Goal: Task Accomplishment & Management: Manage account settings

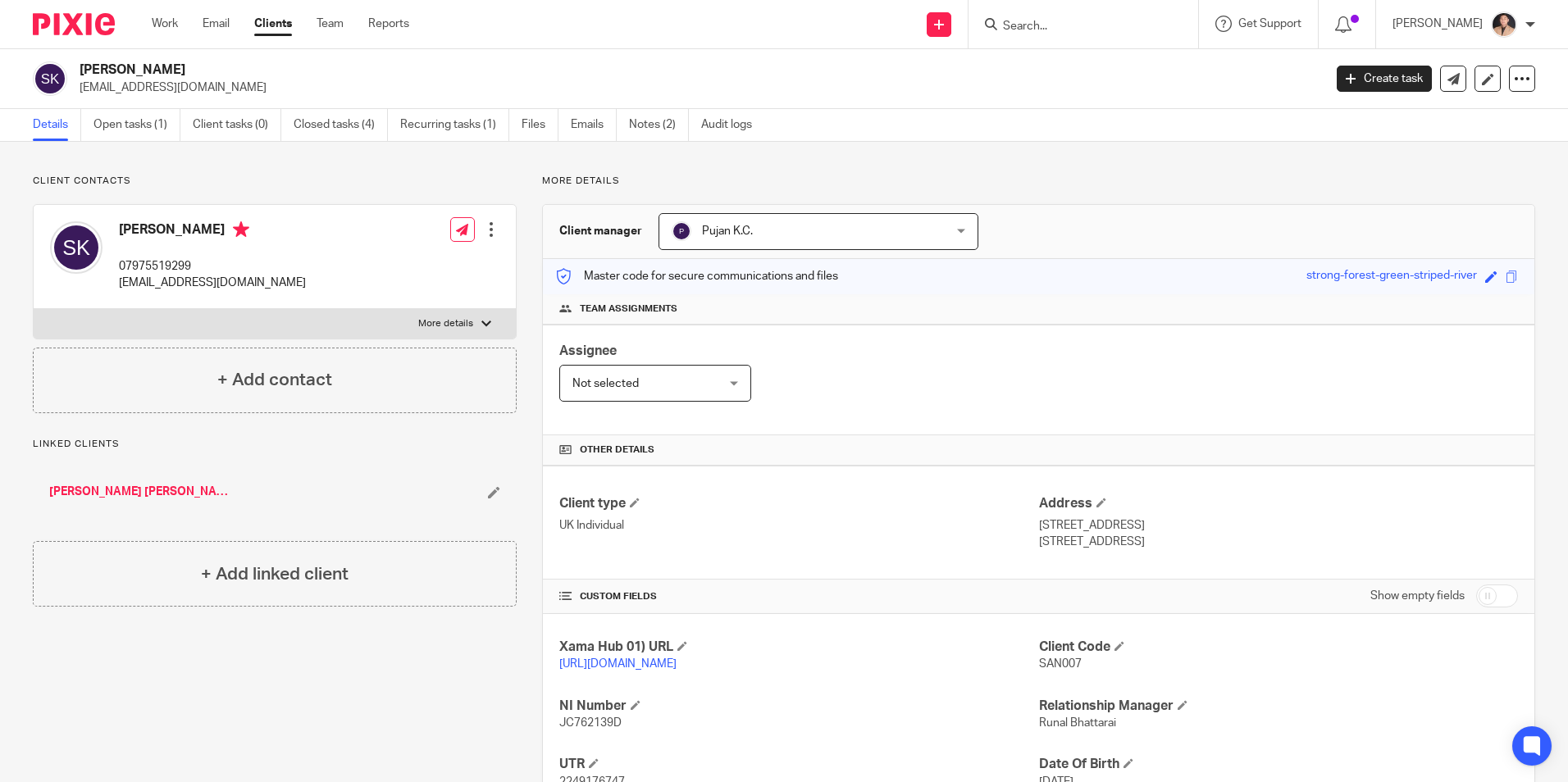
click at [170, 13] on div "Work Email Clients Team Reports Work Email Clients Team Reports Settings" at bounding box center [284, 24] width 299 height 48
click at [164, 29] on link "Work" at bounding box center [164, 23] width 26 height 16
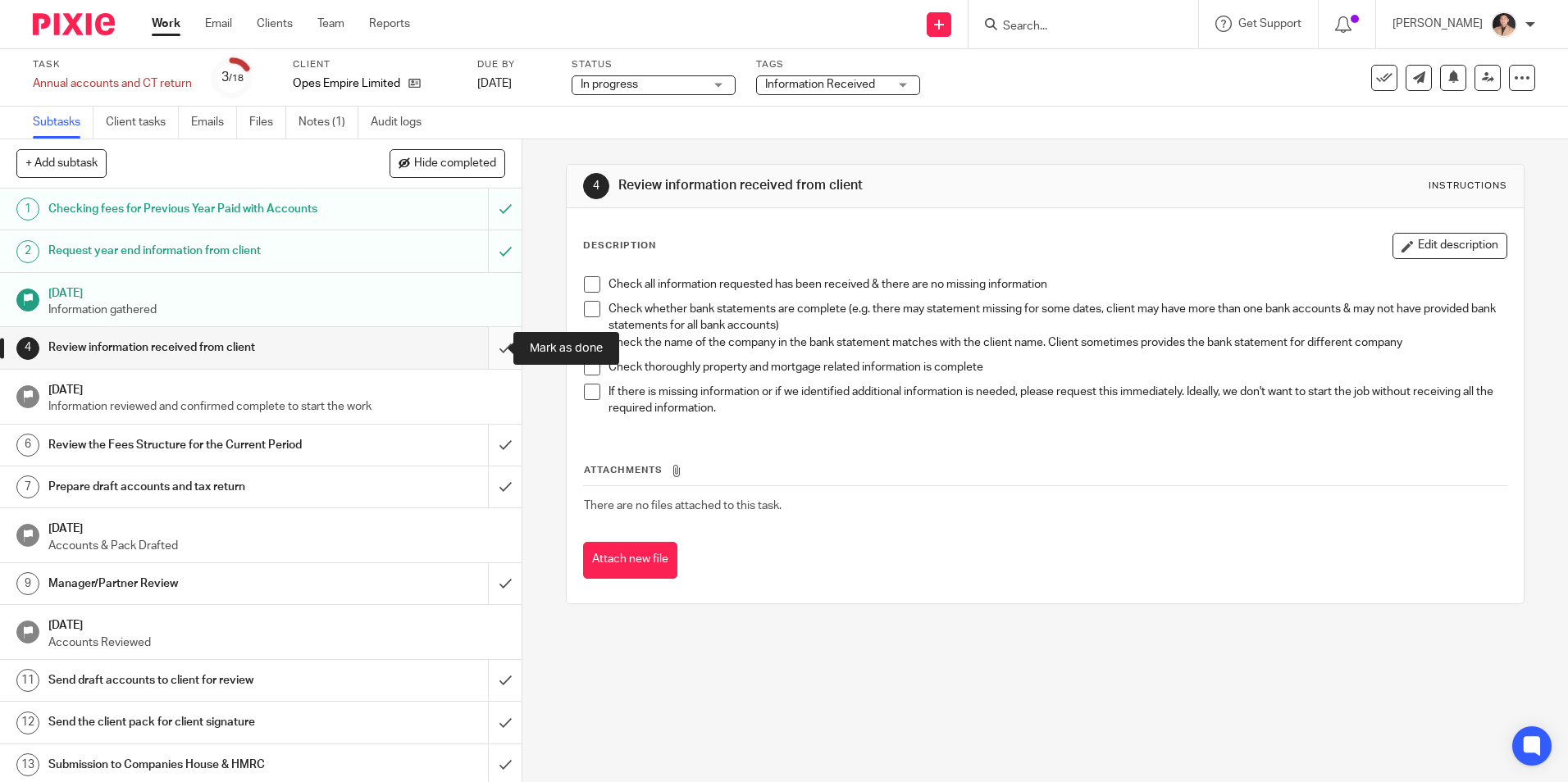
click at [489, 348] on input "submit" at bounding box center [260, 348] width 521 height 41
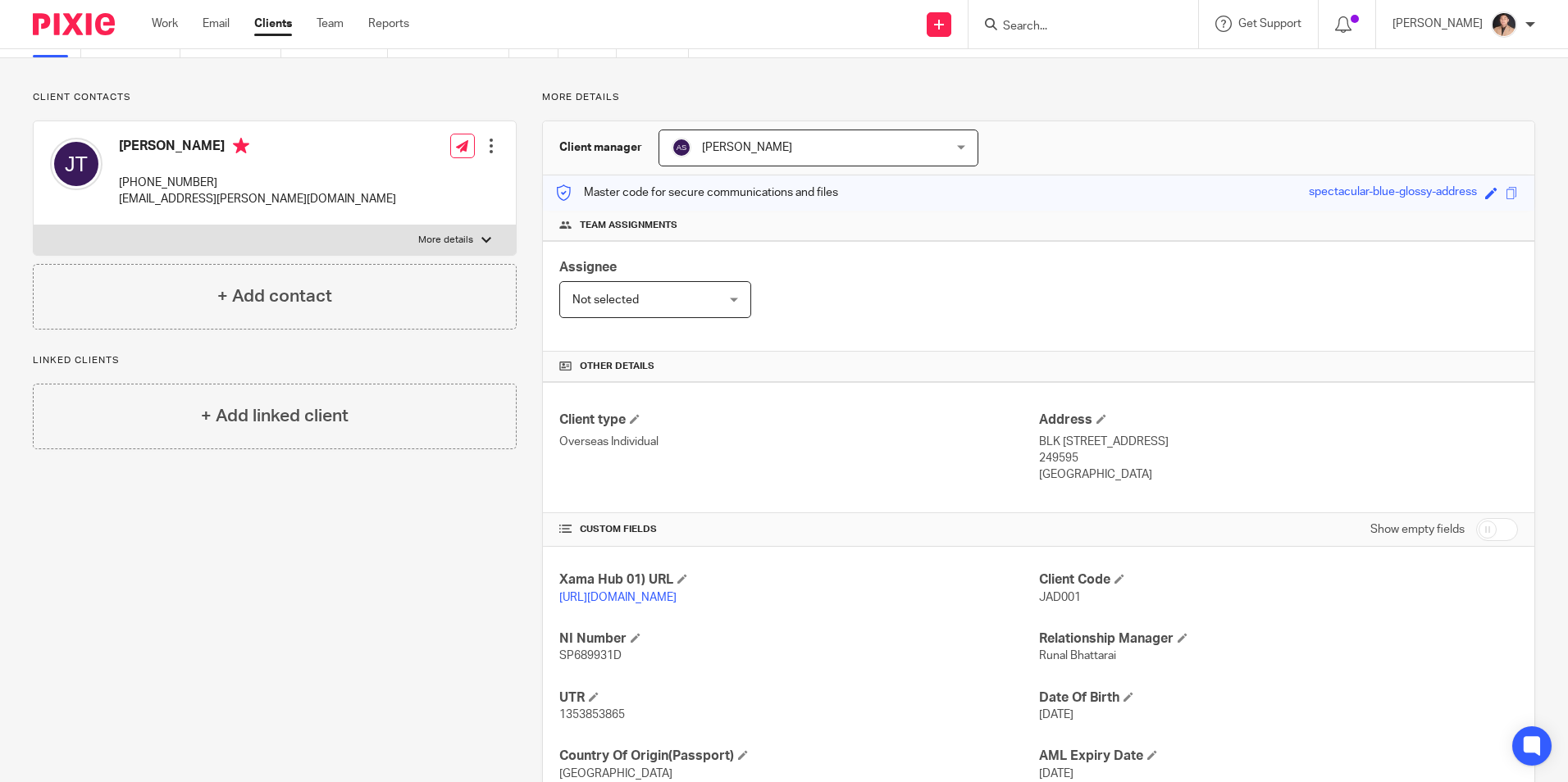
scroll to position [218, 0]
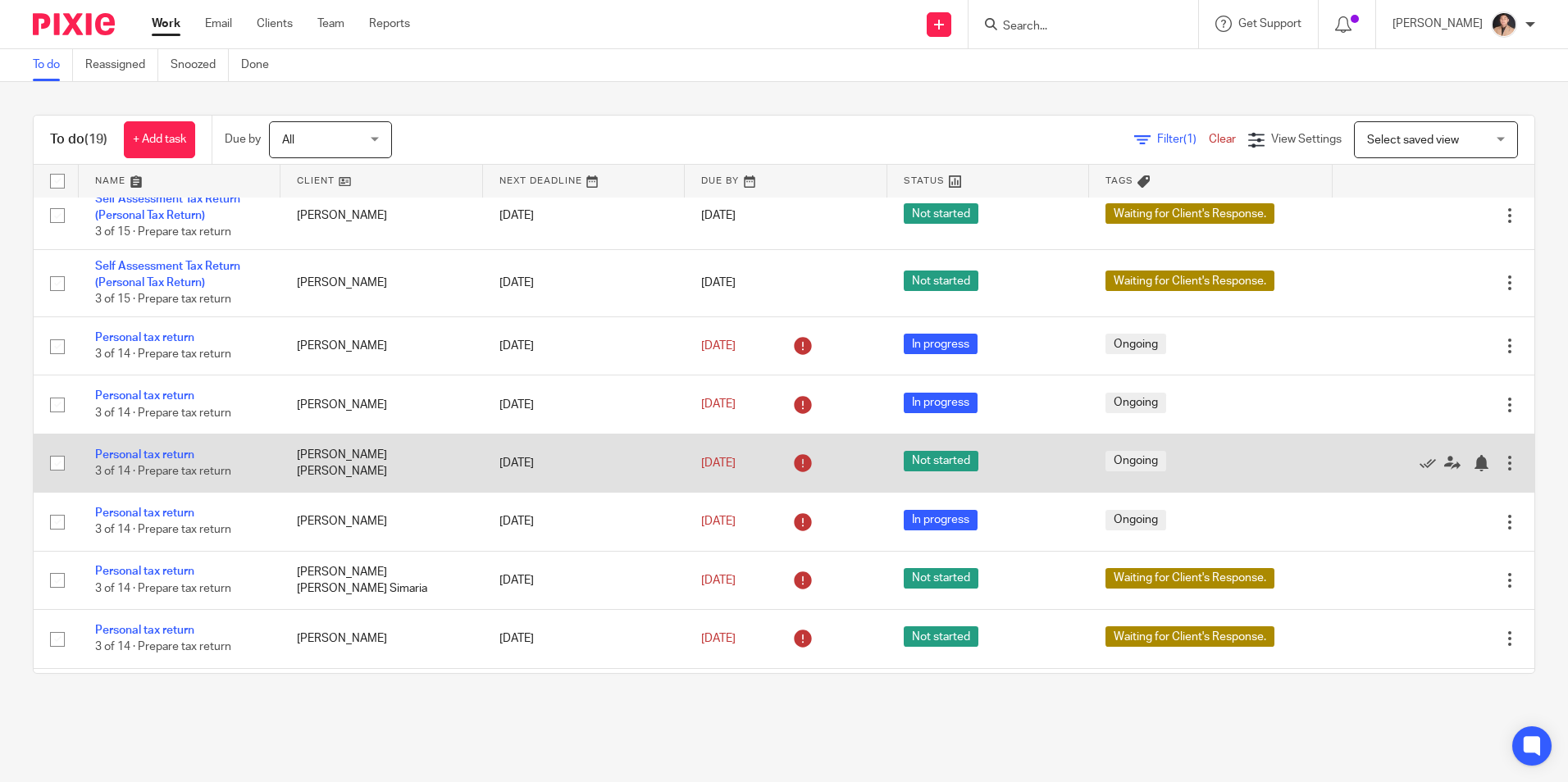
scroll to position [653, 0]
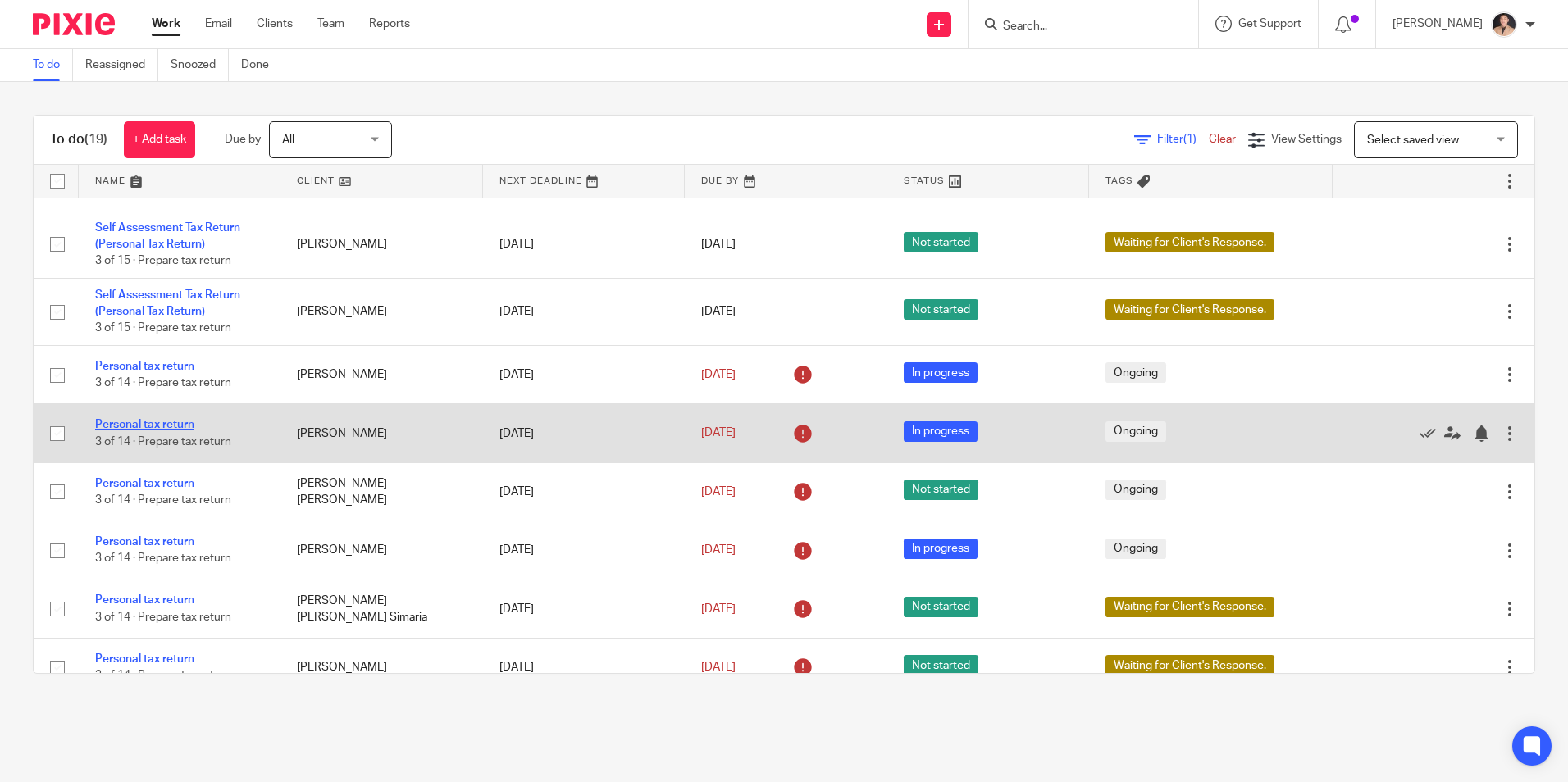
click at [171, 422] on link "Personal tax return" at bounding box center [144, 425] width 99 height 12
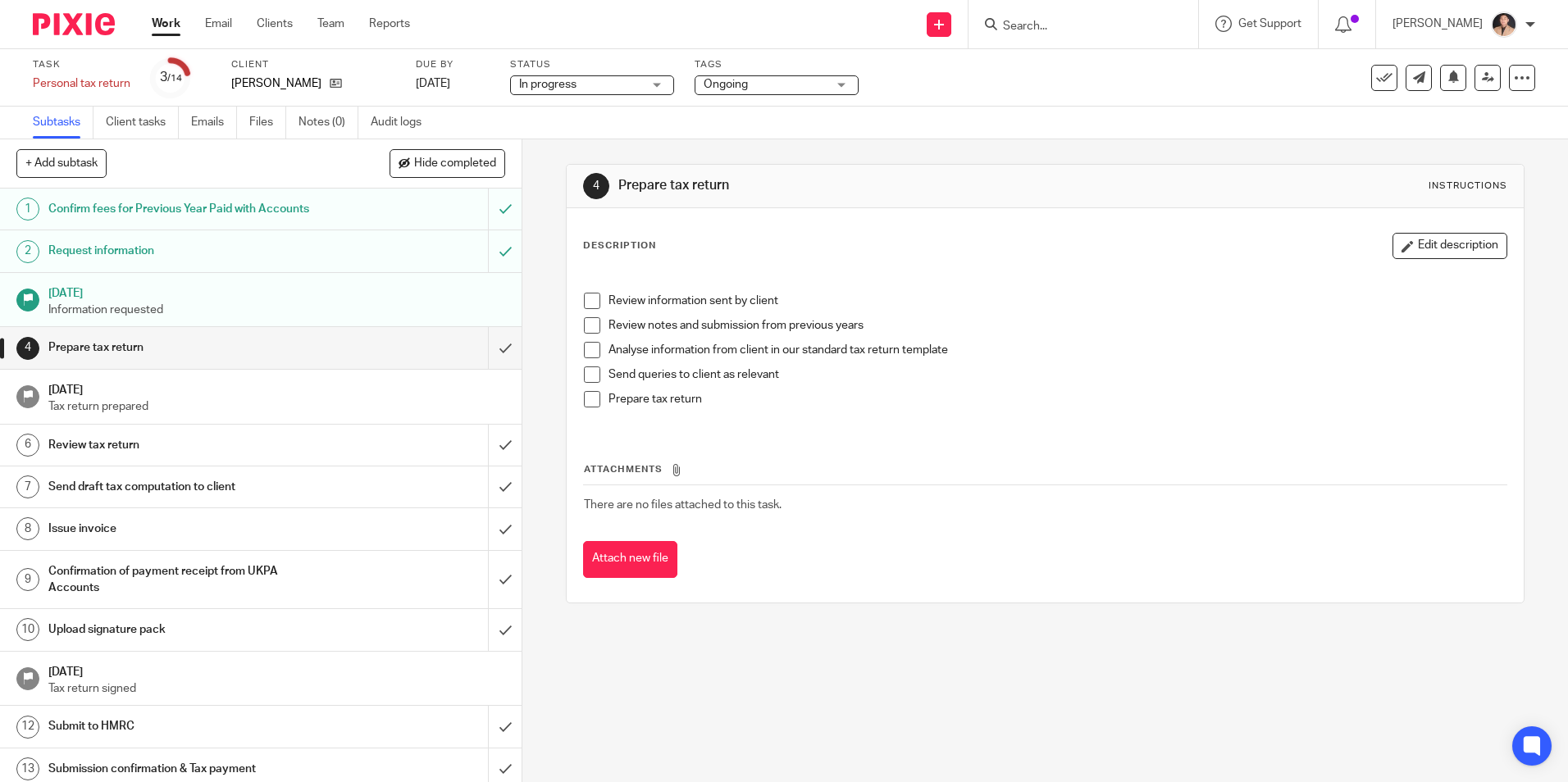
click at [1042, 620] on div "4 Prepare tax return Instructions Description Edit description Review informati…" at bounding box center [1044, 383] width 957 height 488
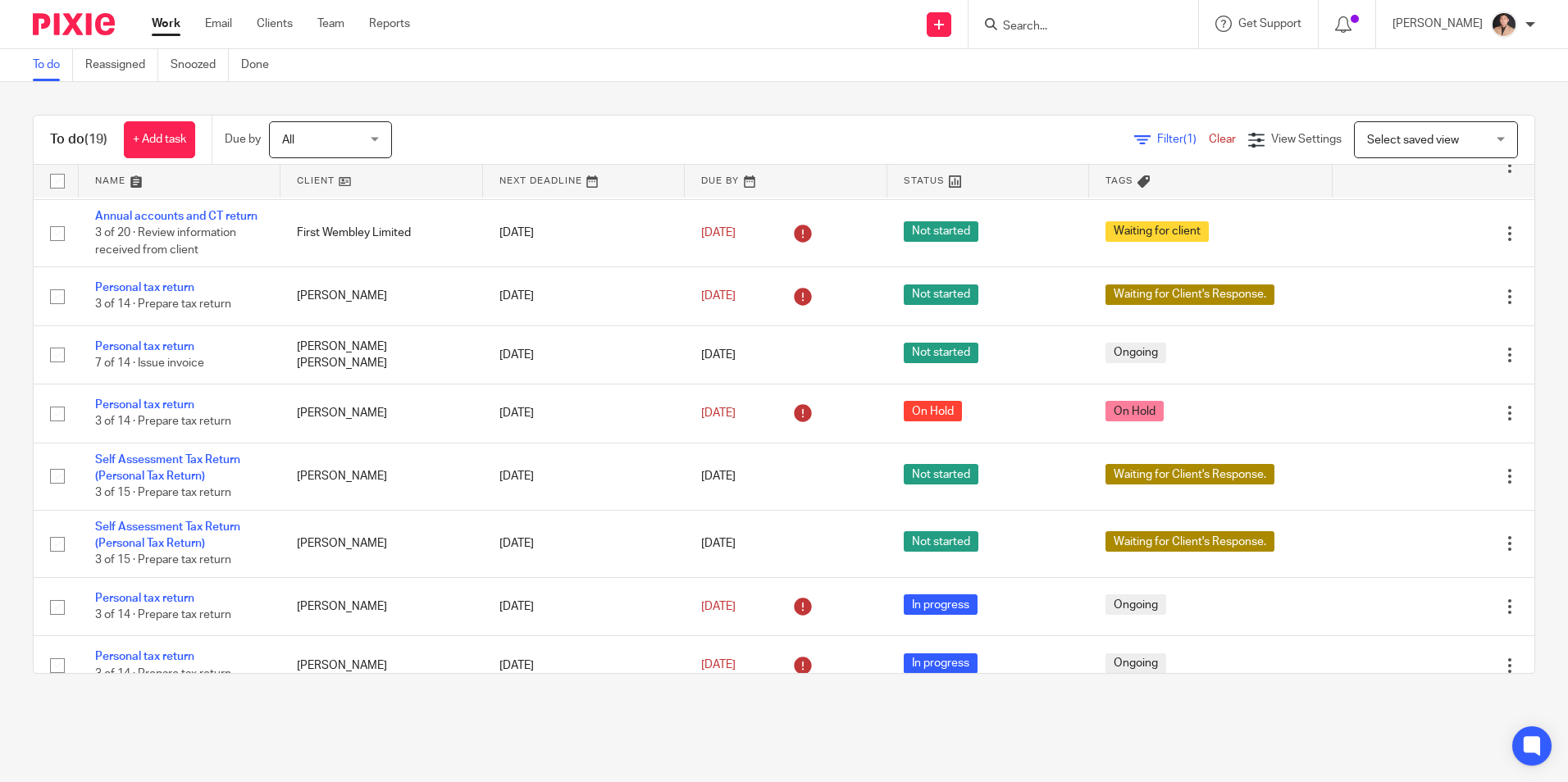
scroll to position [406, 0]
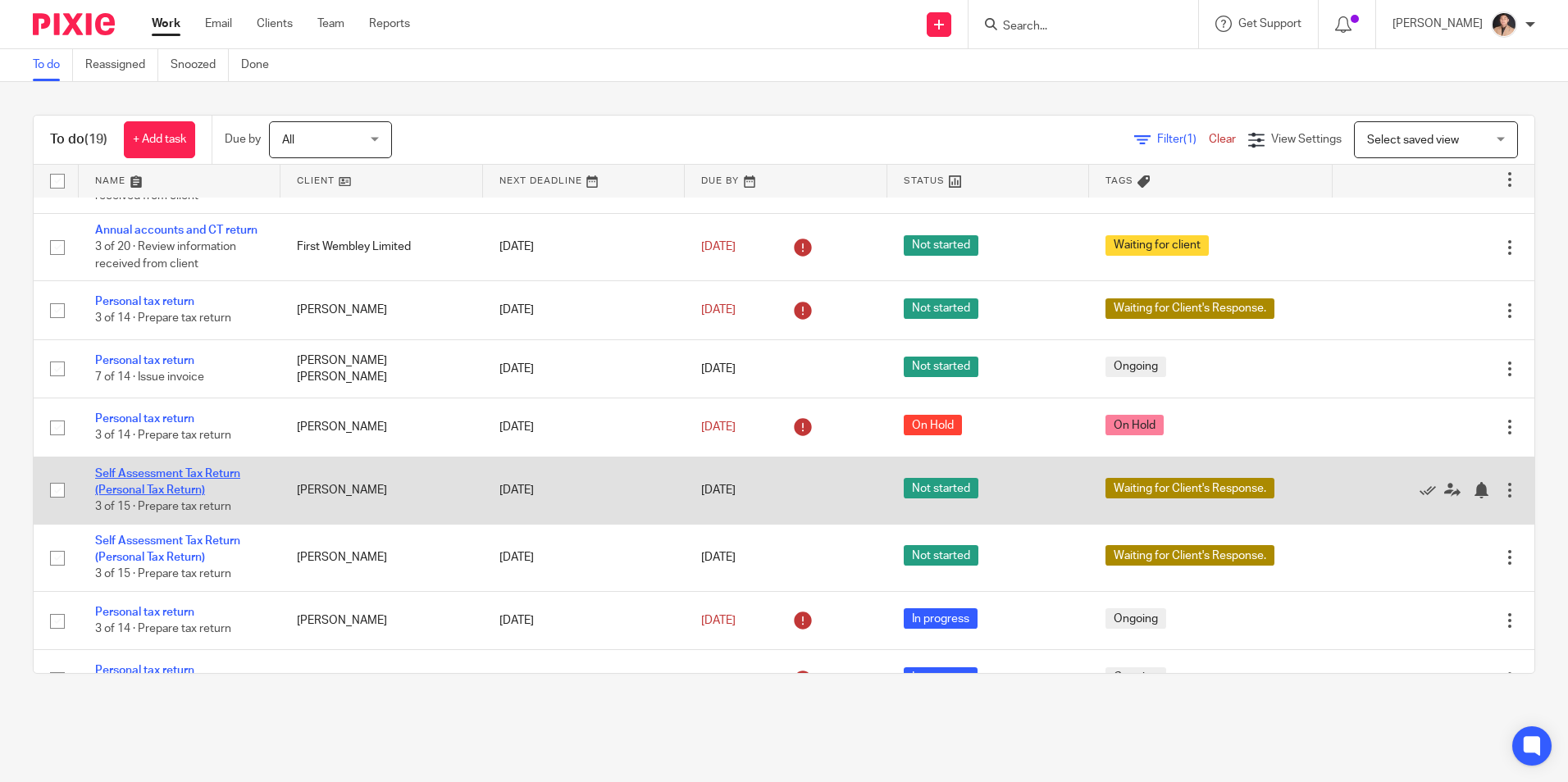
click at [171, 490] on link "Self Assessment Tax Return (Personal Tax Return)" at bounding box center [168, 482] width 145 height 28
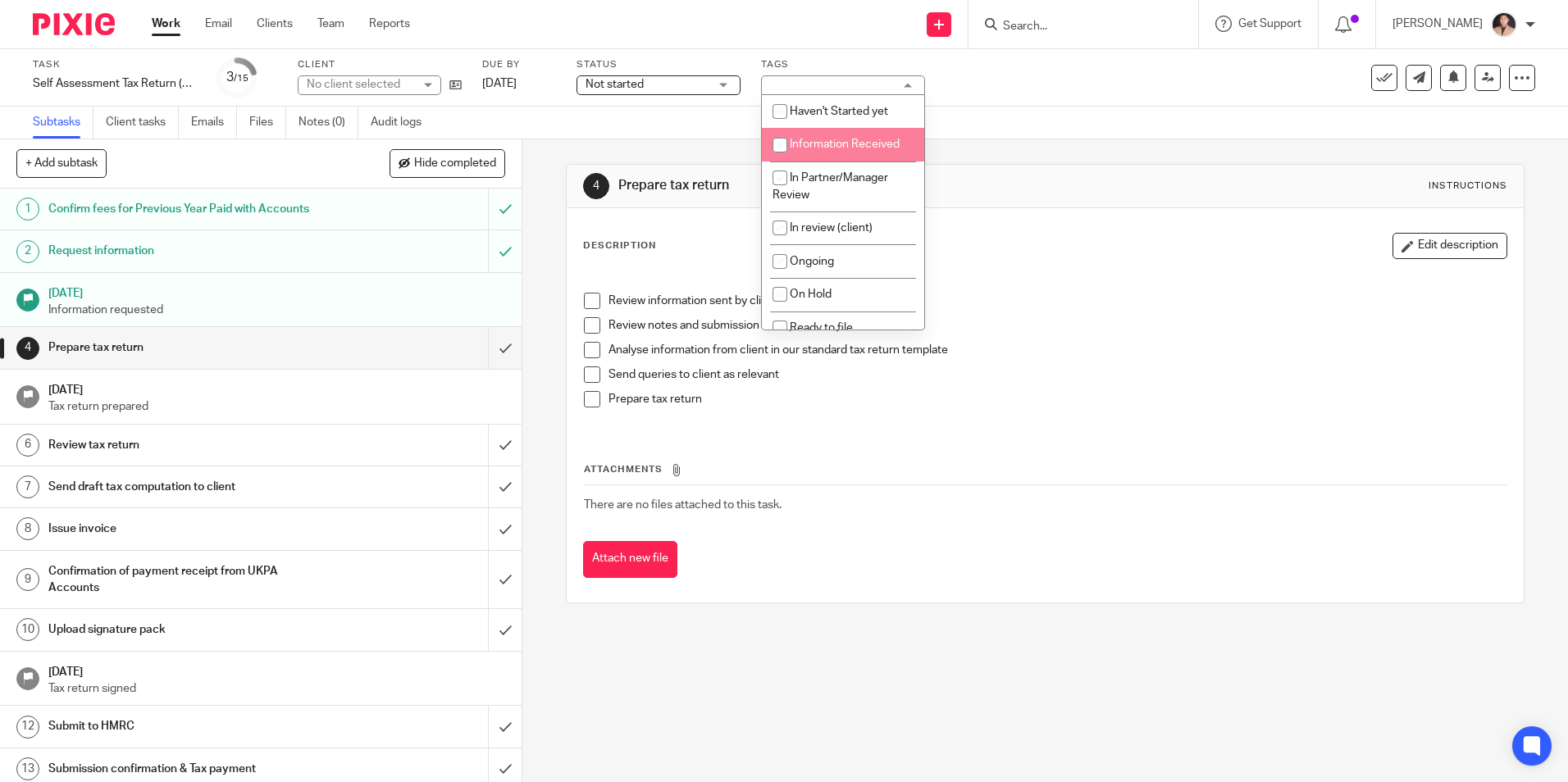
click at [834, 154] on li "Information Received" at bounding box center [843, 144] width 163 height 34
checkbox input "true"
click at [979, 107] on div "Subtasks Client tasks Emails Files Notes (0) Audit logs" at bounding box center [784, 123] width 1568 height 33
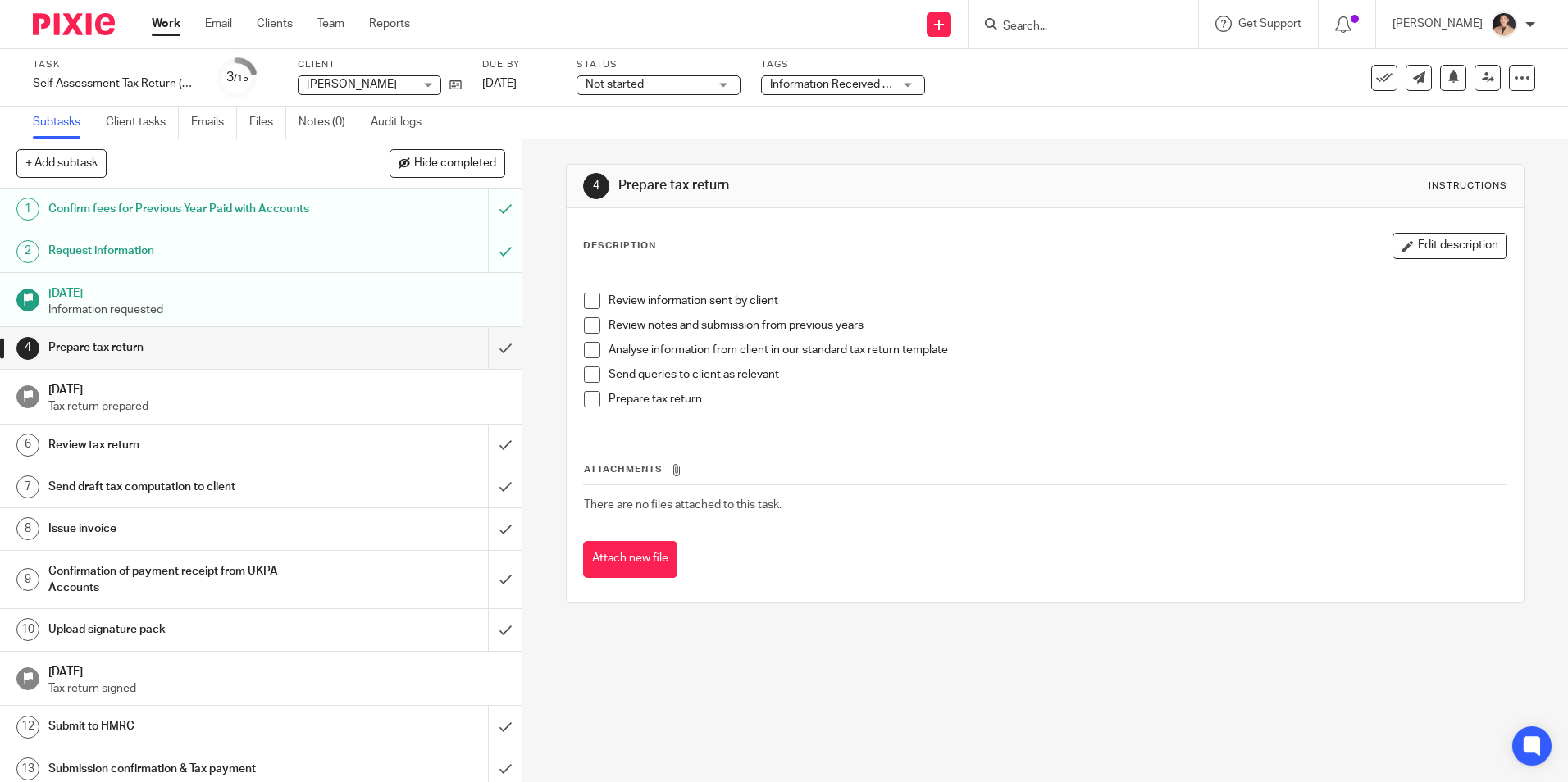
click at [177, 29] on link "Work" at bounding box center [166, 23] width 29 height 16
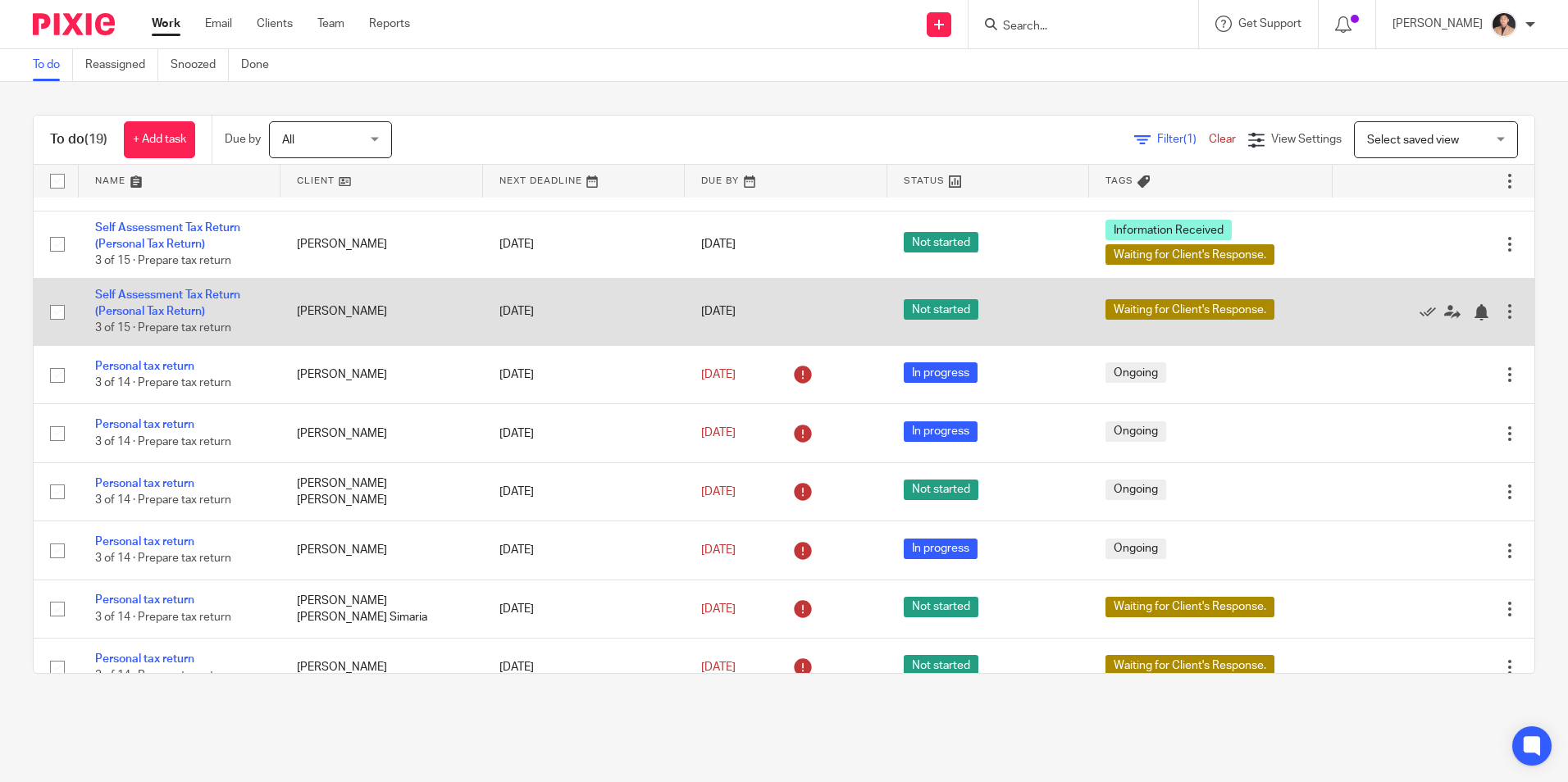
scroll to position [570, 0]
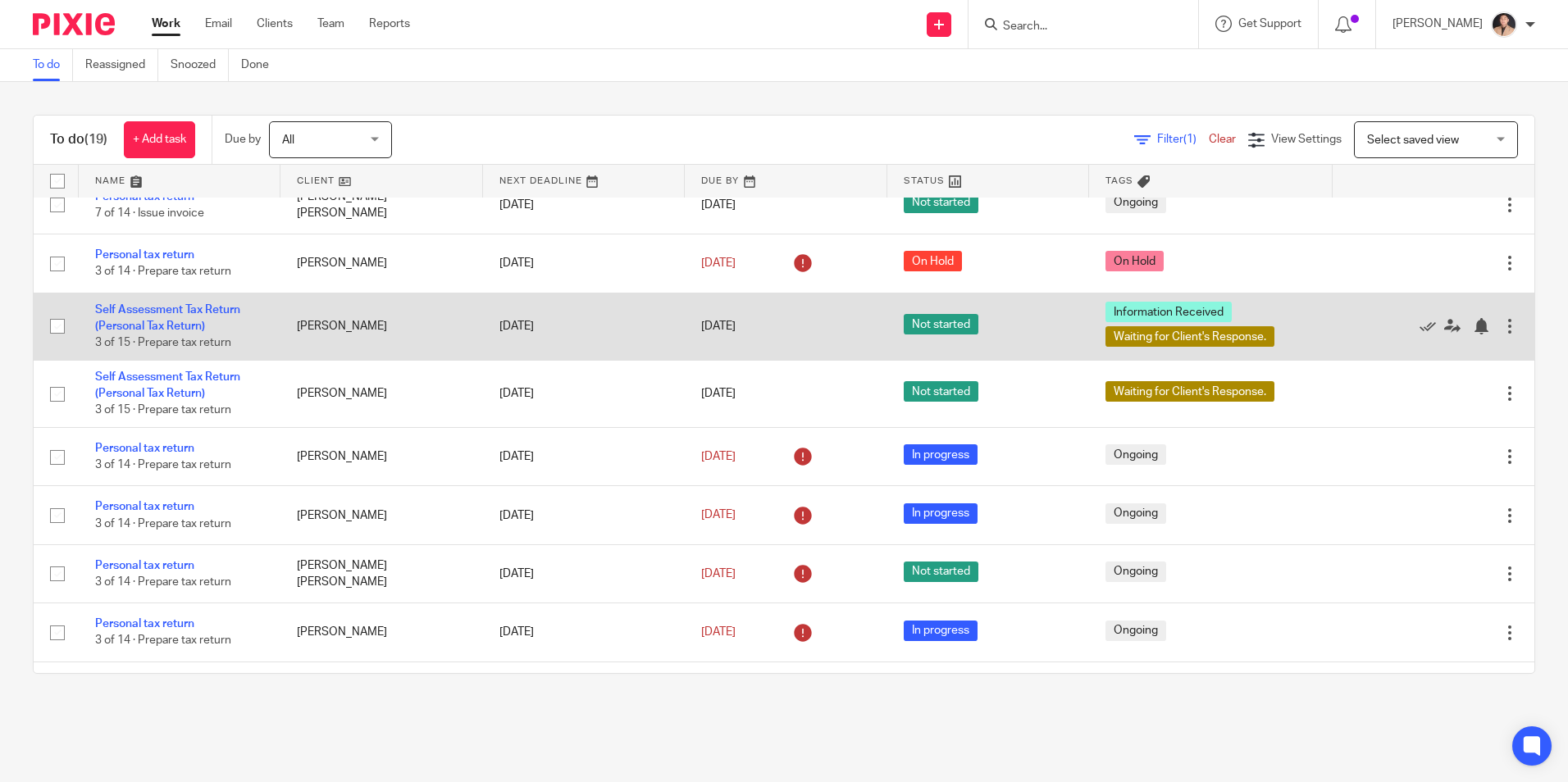
click at [157, 317] on td "Self Assessment Tax Return (Personal Tax Return) 3 of 15 · Prepare tax return" at bounding box center [179, 326] width 201 height 67
click at [166, 326] on link "Self Assessment Tax Return (Personal Tax Return)" at bounding box center [168, 318] width 145 height 28
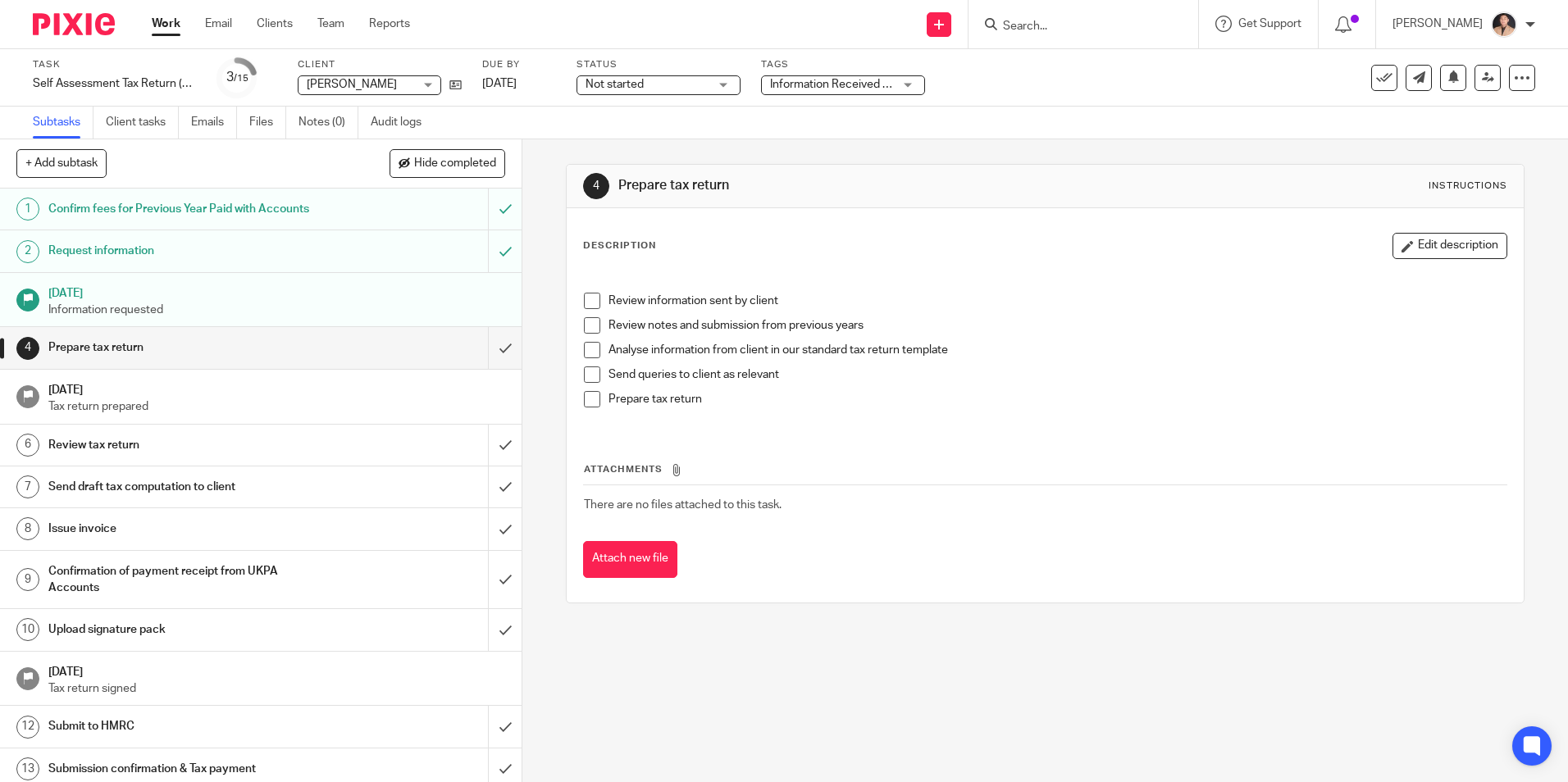
click at [975, 197] on div "4 Prepare tax return Instructions" at bounding box center [1044, 186] width 924 height 26
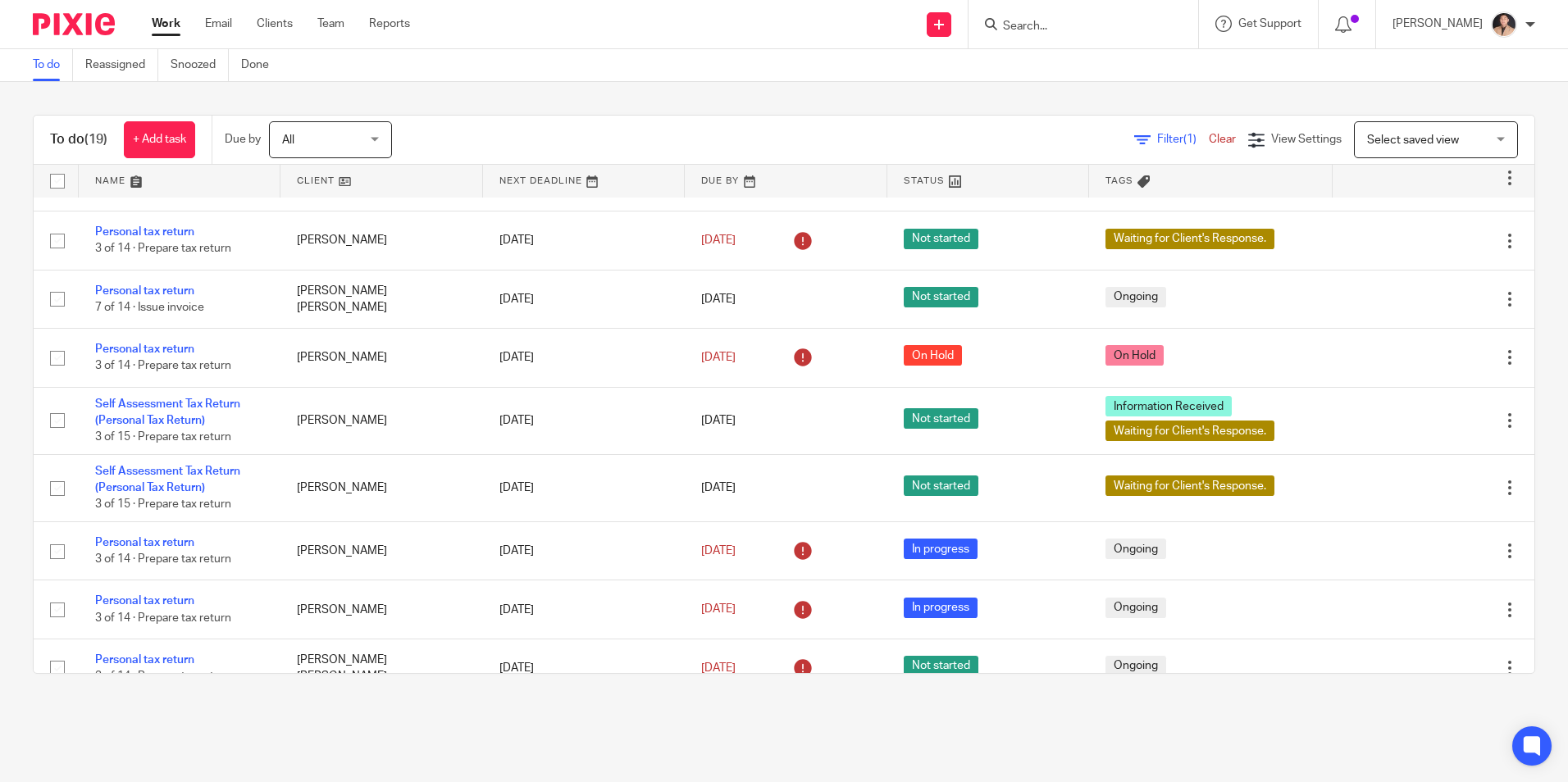
scroll to position [492, 0]
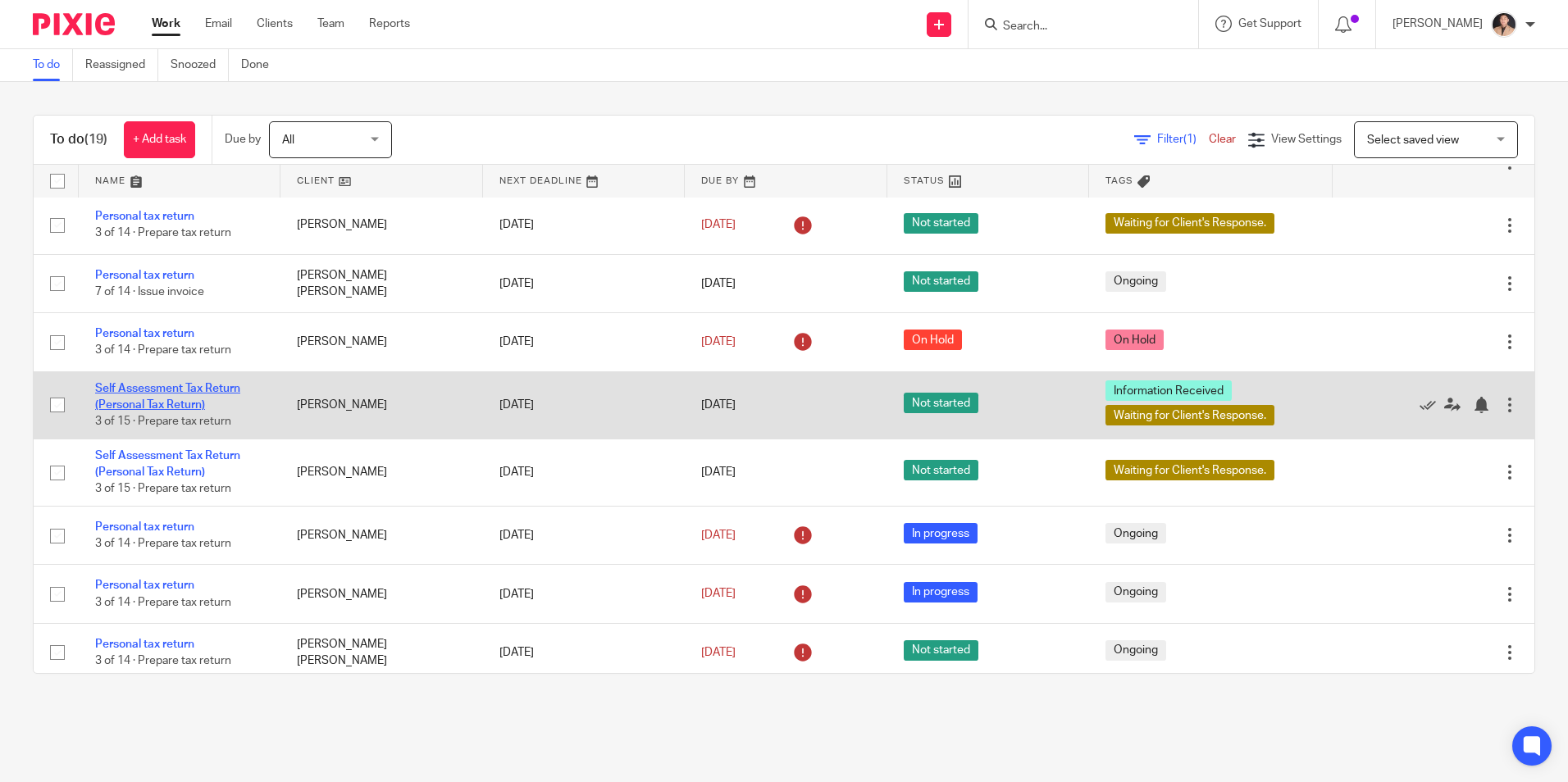
click at [179, 404] on link "Self Assessment Tax Return (Personal Tax Return)" at bounding box center [168, 397] width 145 height 28
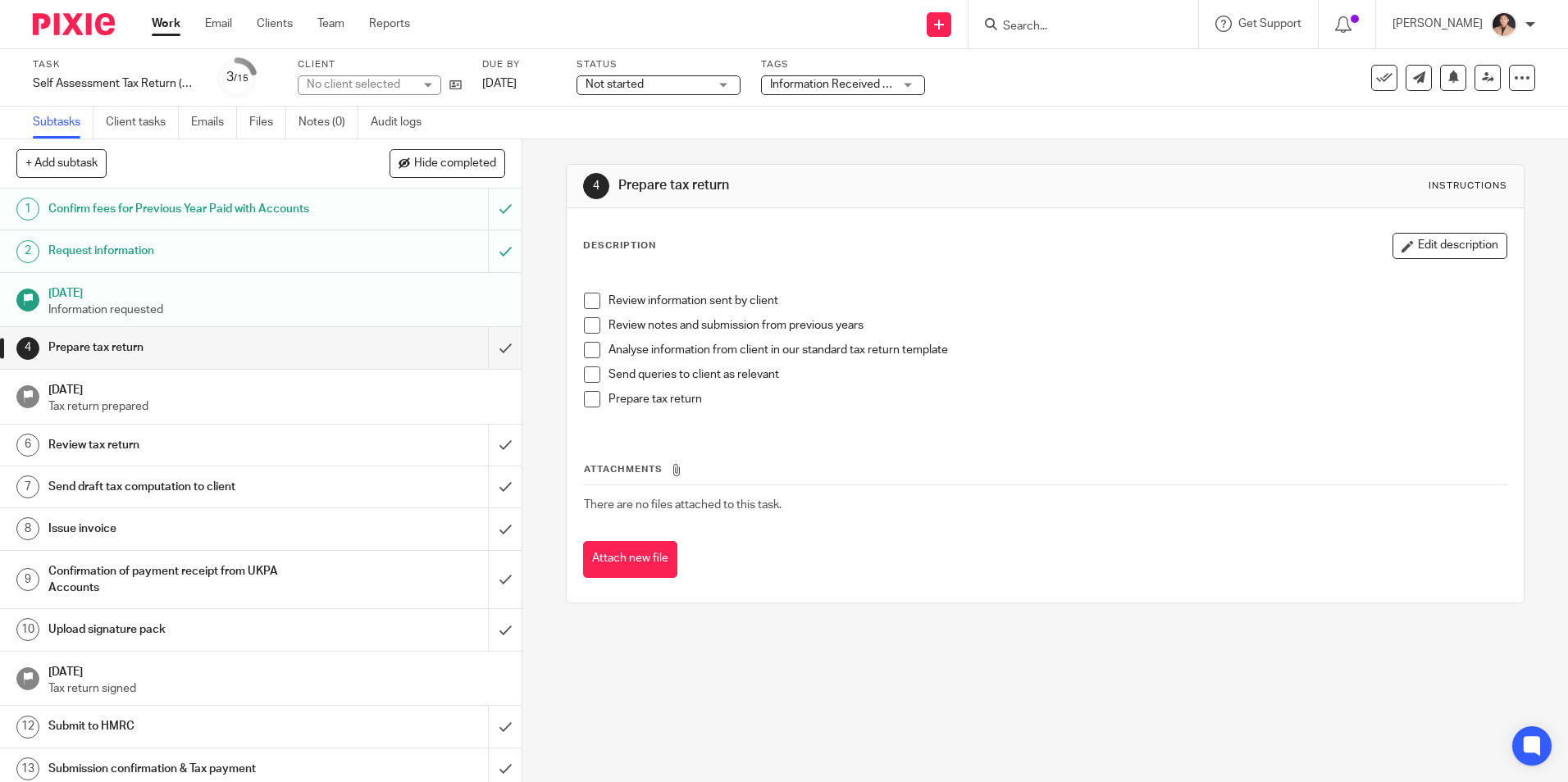
click at [791, 86] on span "Information Received + 1" at bounding box center [833, 85] width 128 height 12
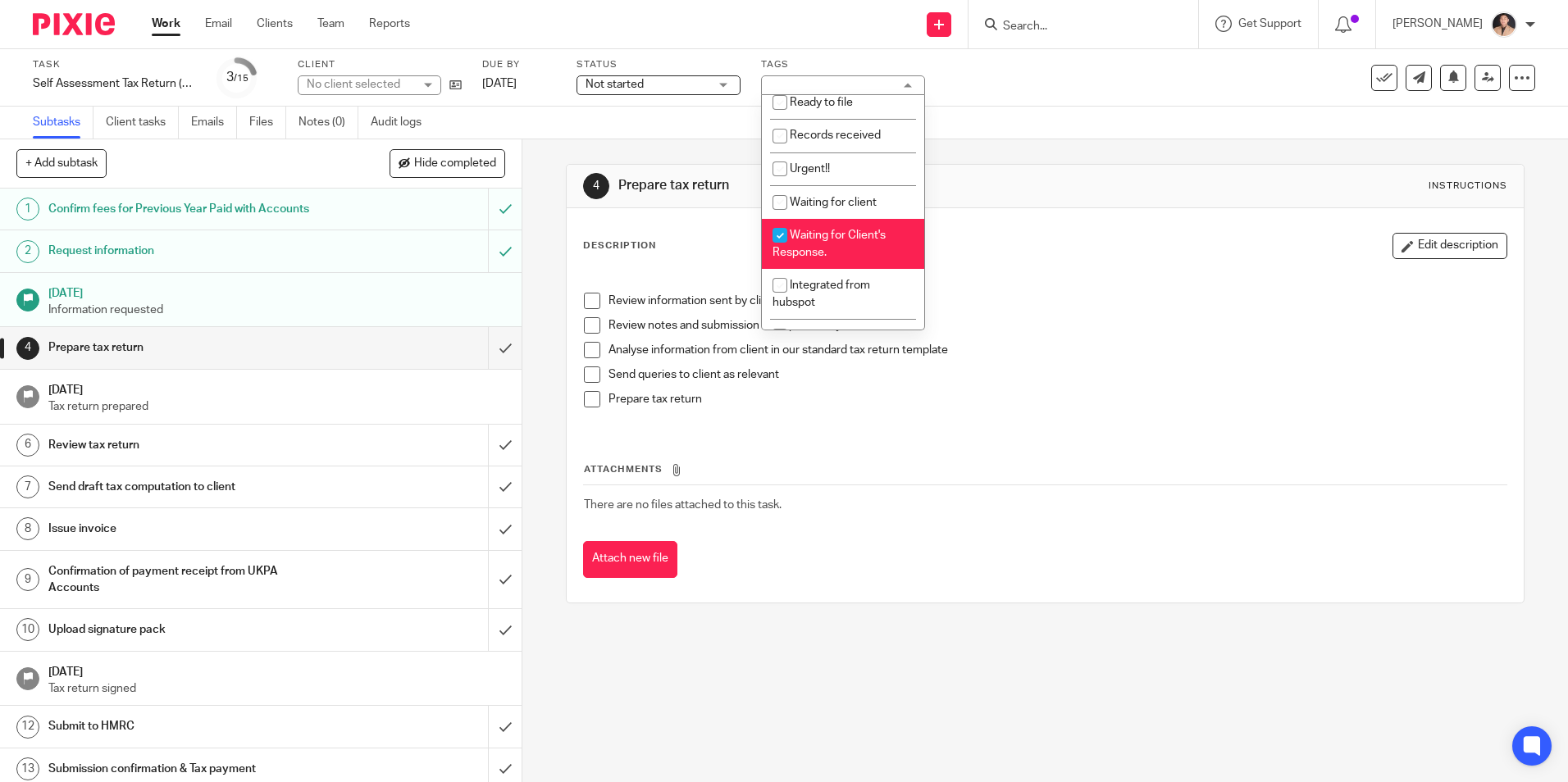
scroll to position [328, 0]
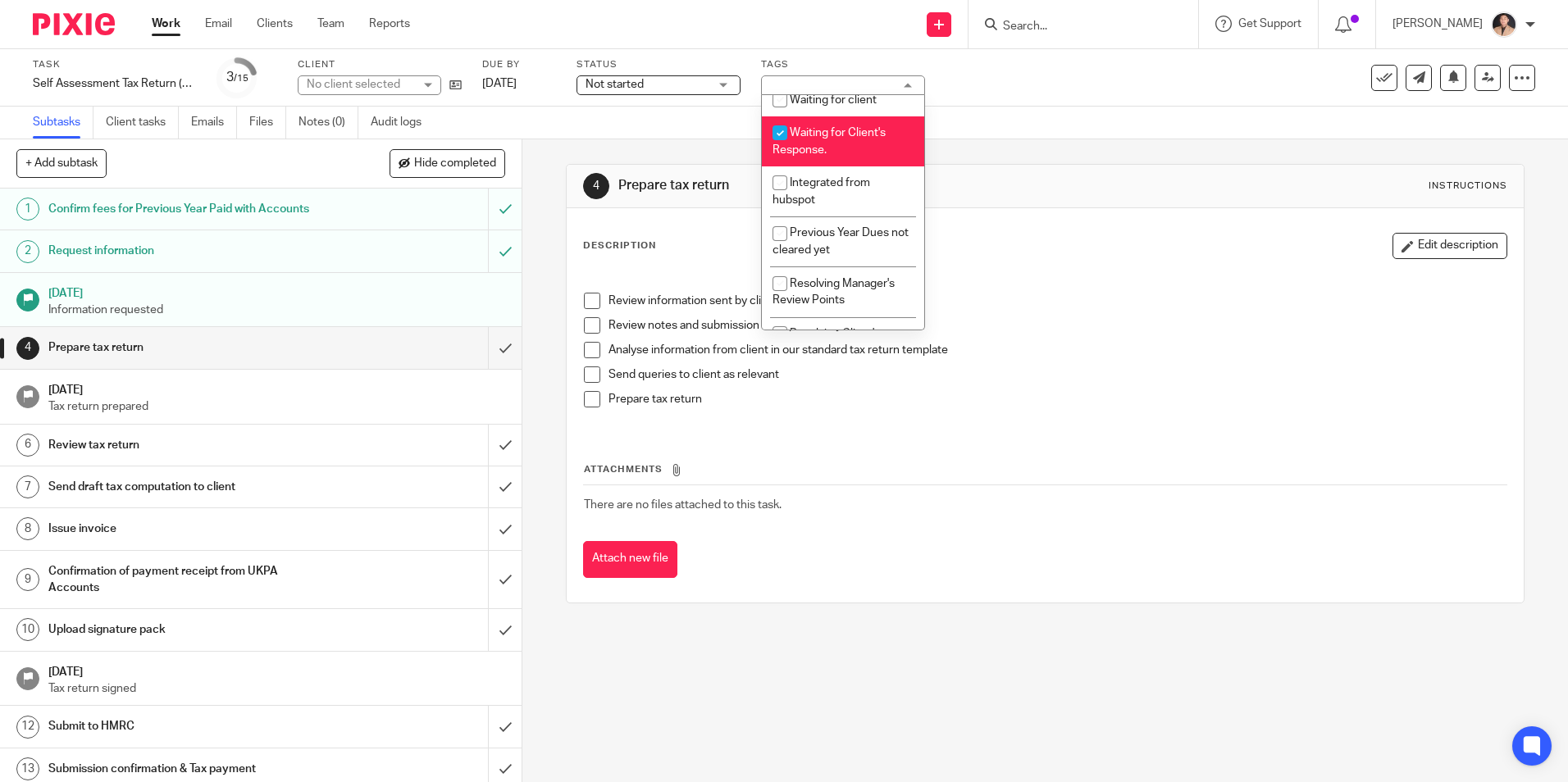
click at [819, 148] on span "Waiting for Client's Response." at bounding box center [828, 142] width 113 height 29
checkbox input "false"
click at [565, 133] on div "Subtasks Client tasks Emails Files Notes (0) Audit logs" at bounding box center [784, 123] width 1568 height 33
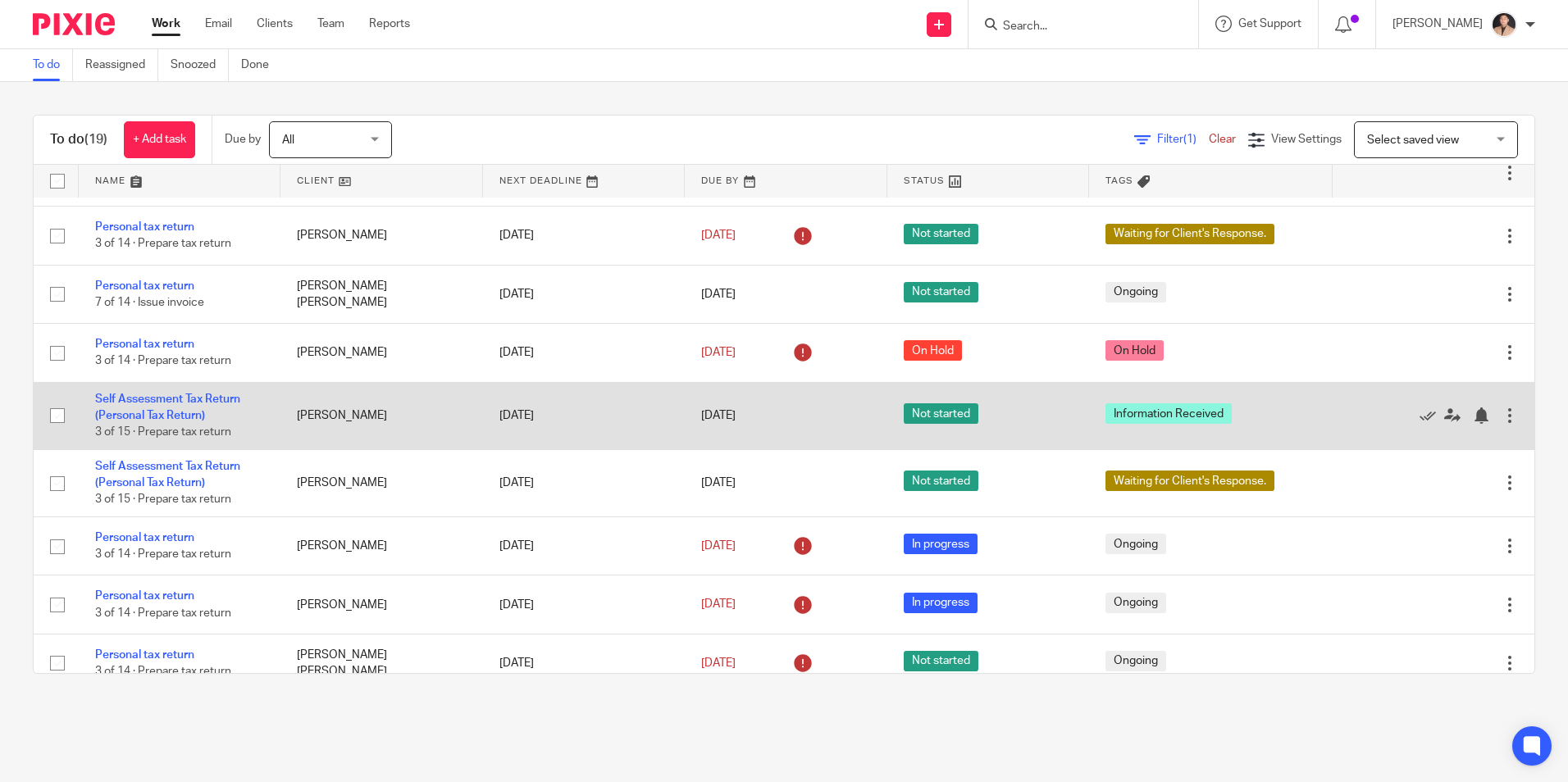
scroll to position [492, 0]
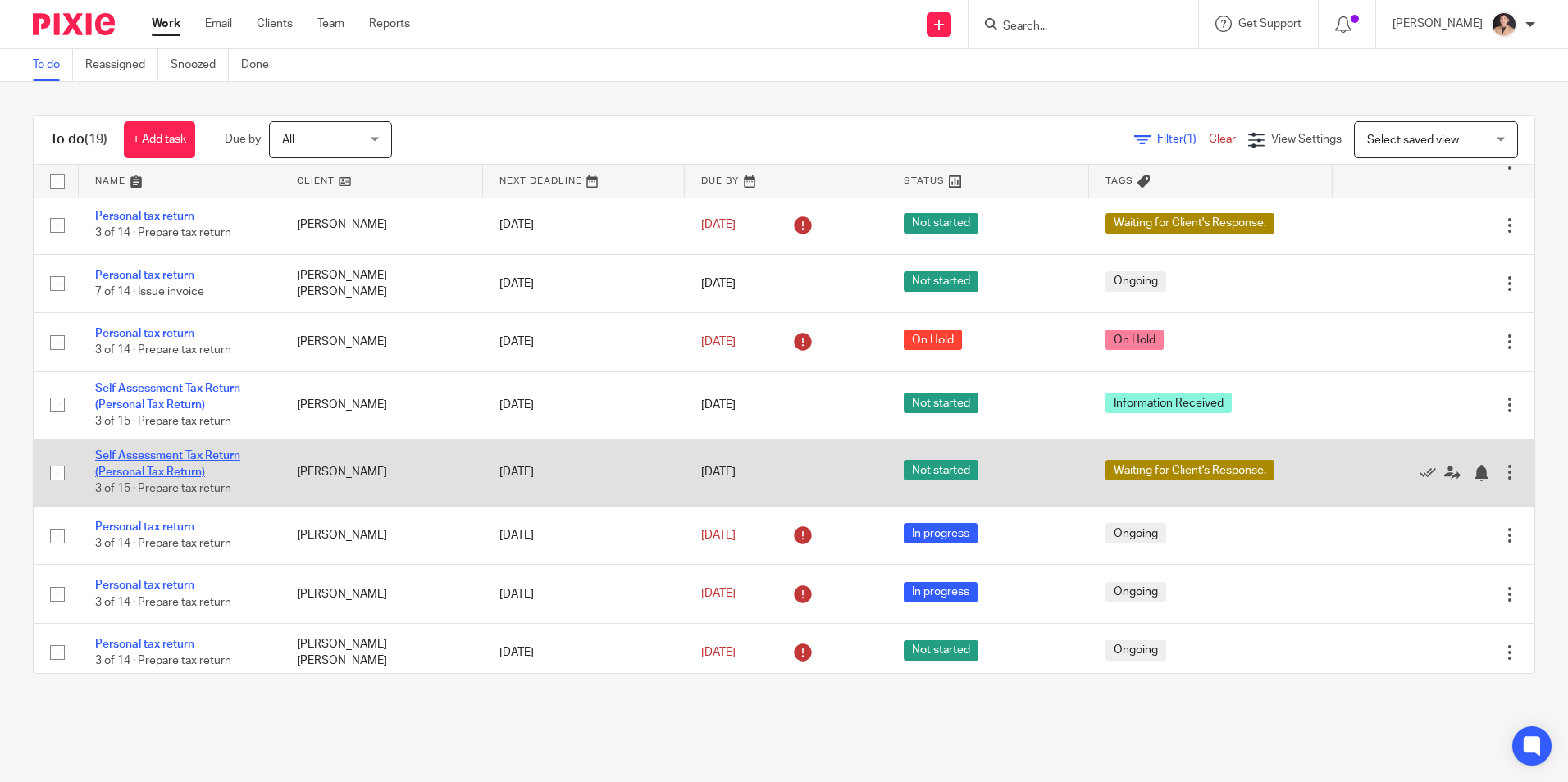
click at [202, 471] on link "Self Assessment Tax Return (Personal Tax Return)" at bounding box center [168, 463] width 145 height 28
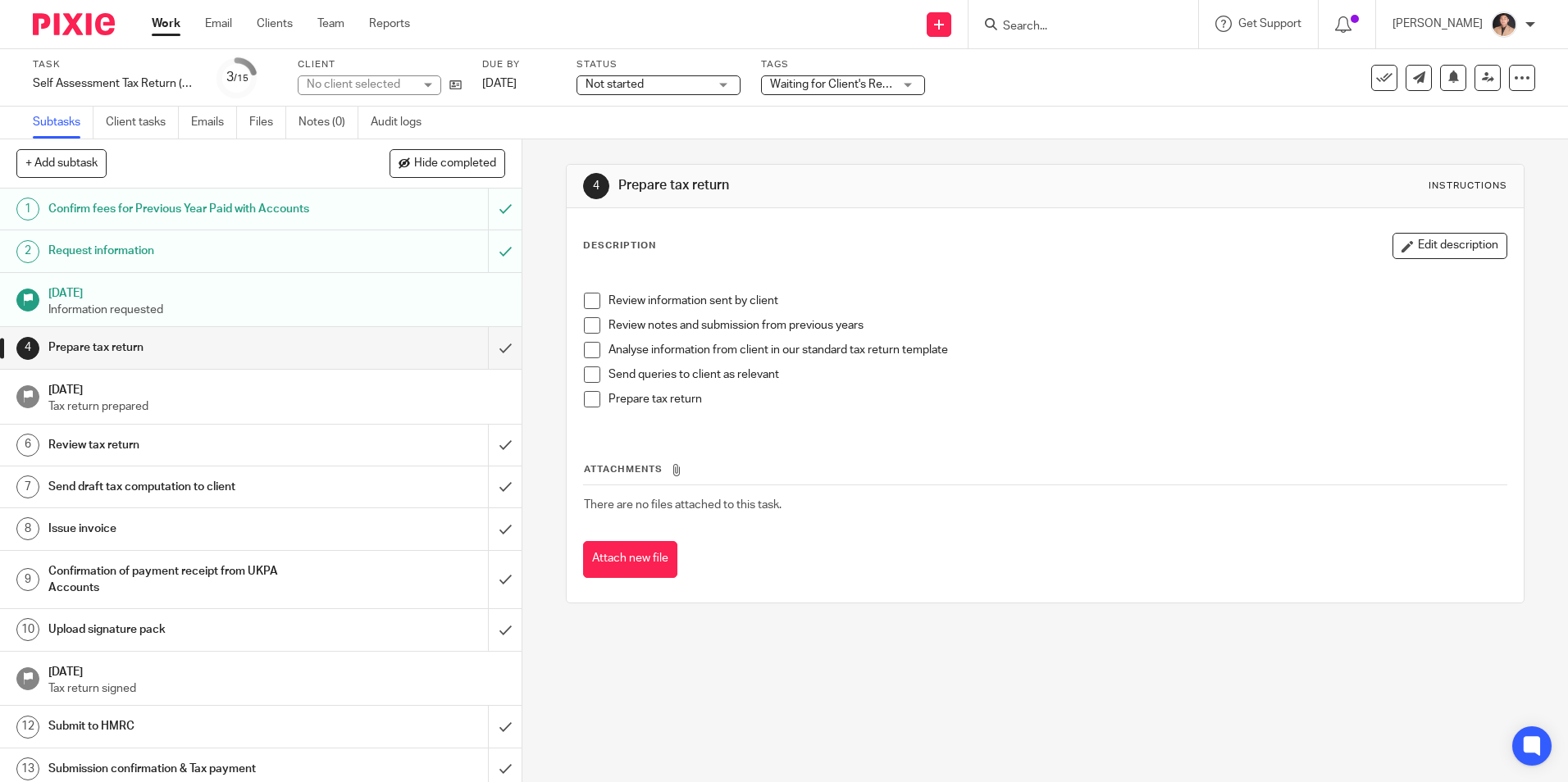
click at [898, 90] on div "Waiting for Client's Response." at bounding box center [843, 85] width 164 height 19
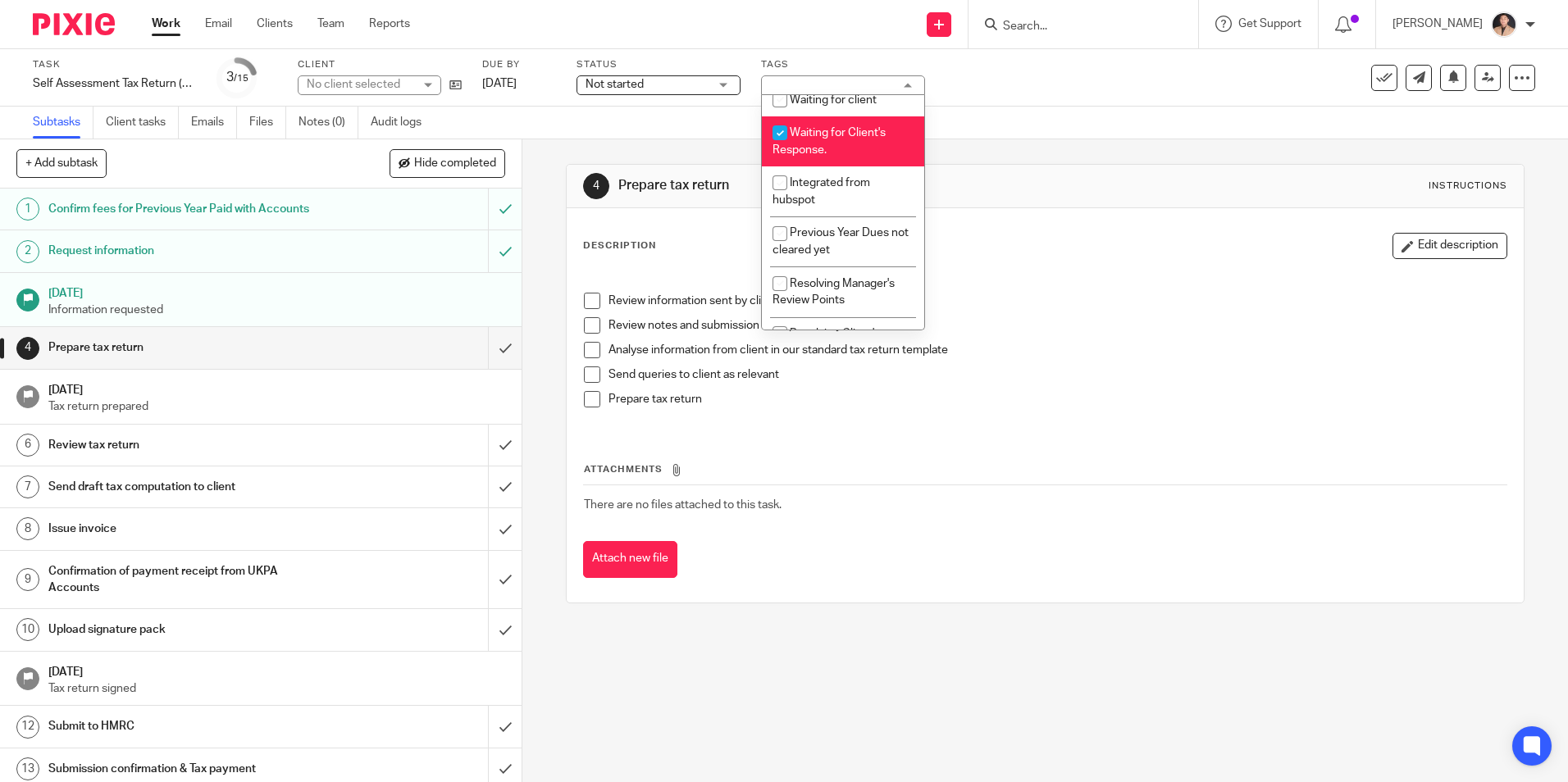
click at [823, 137] on span "Waiting for Client's Response." at bounding box center [828, 142] width 113 height 29
checkbox input "false"
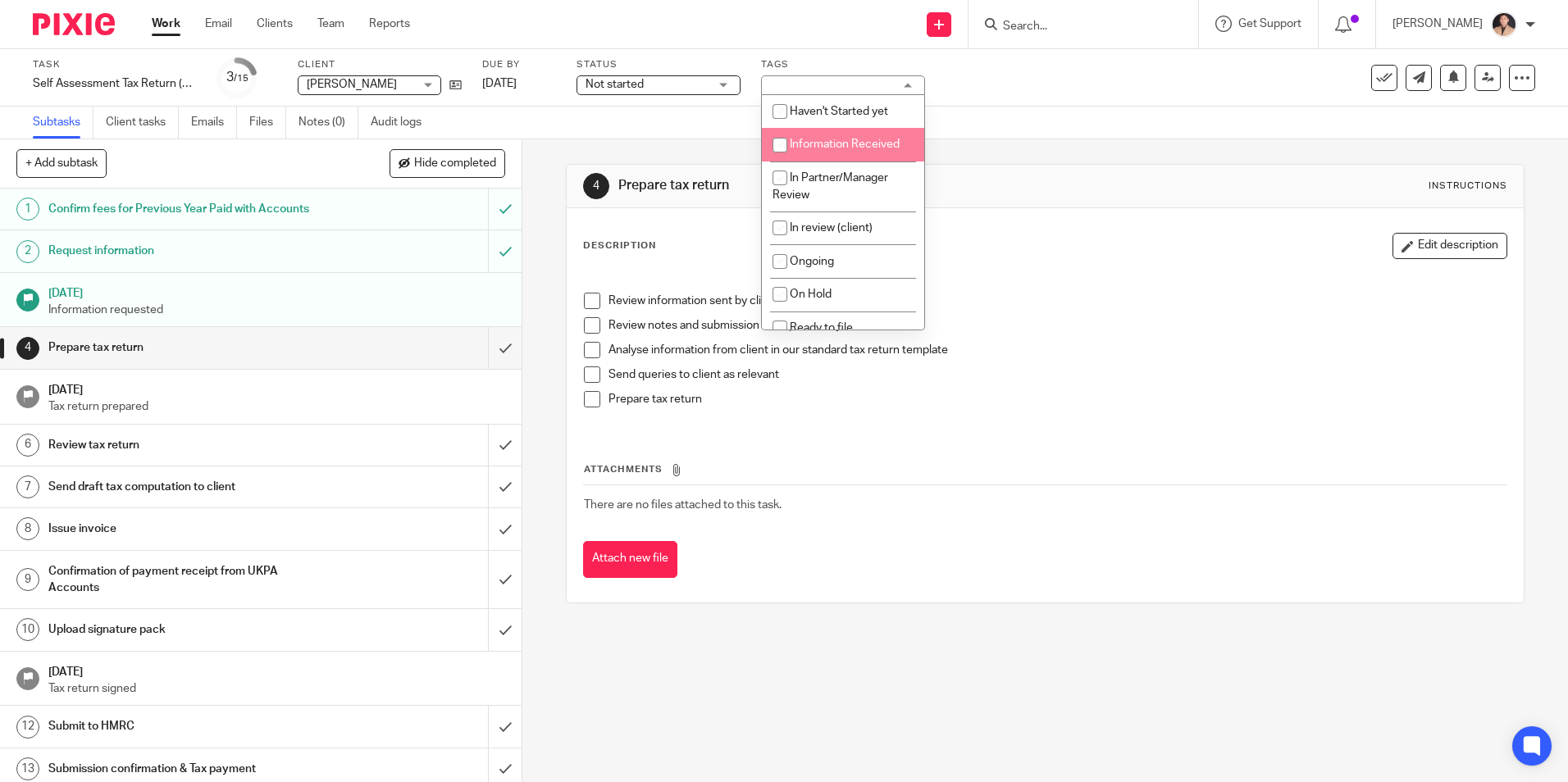
click at [844, 147] on span "Information Received" at bounding box center [845, 144] width 110 height 12
checkbox input "true"
click at [986, 136] on div "Subtasks Client tasks Emails Files Notes (0) Audit logs" at bounding box center [784, 123] width 1568 height 33
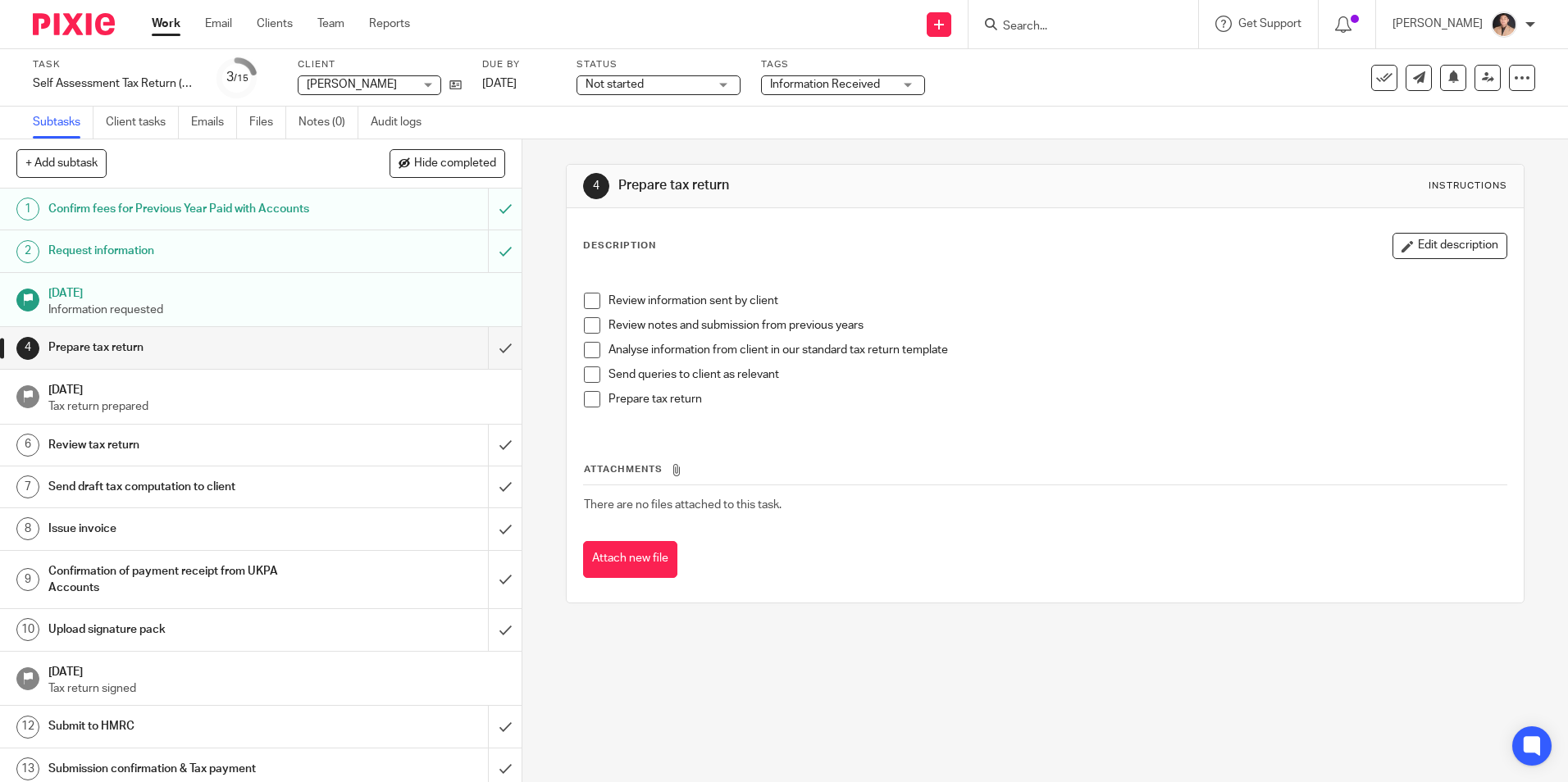
click at [151, 22] on link "Work" at bounding box center [166, 23] width 29 height 16
